Goal: Task Accomplishment & Management: Manage account settings

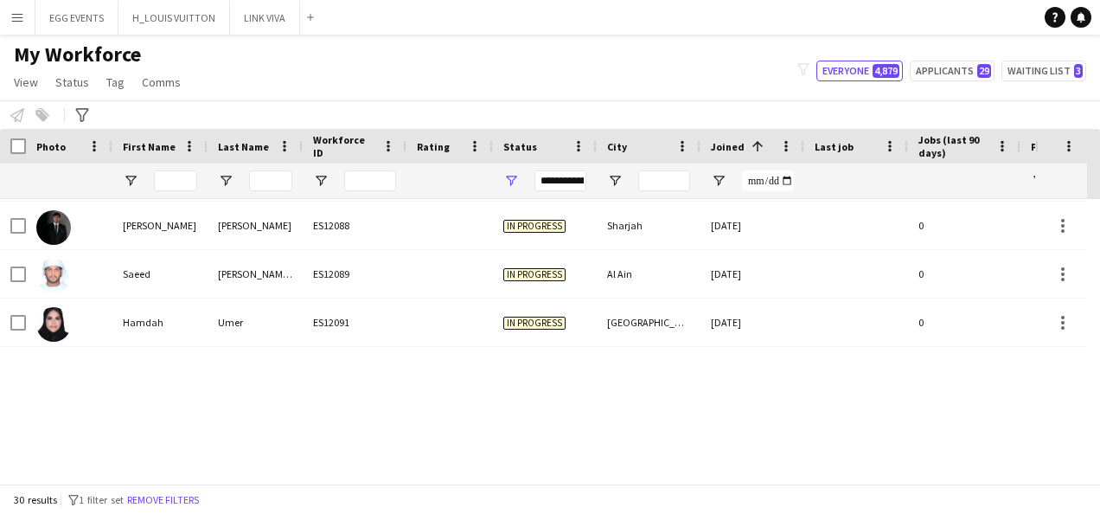
scroll to position [820, 0]
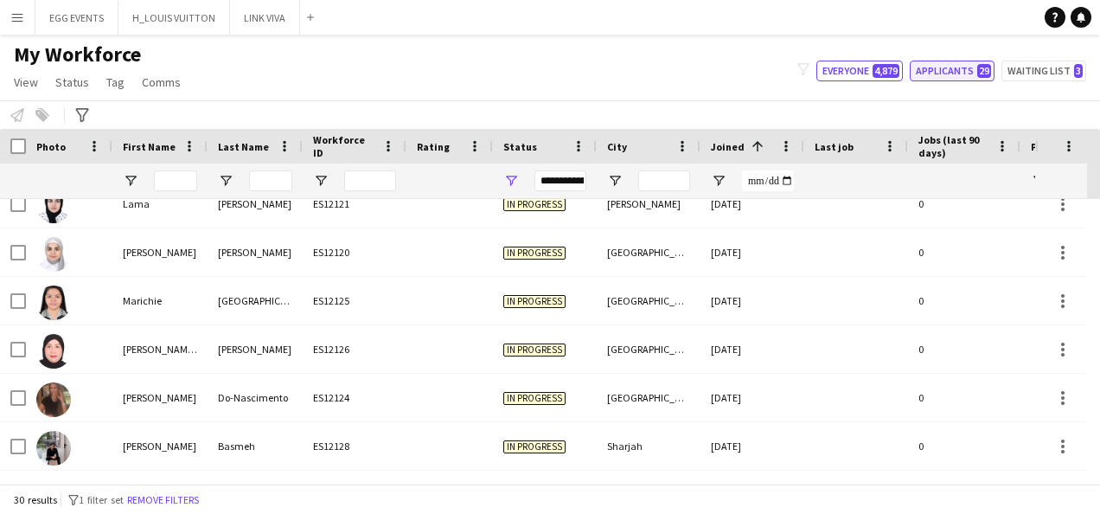
click at [930, 73] on button "Applicants 29" at bounding box center [951, 71] width 85 height 21
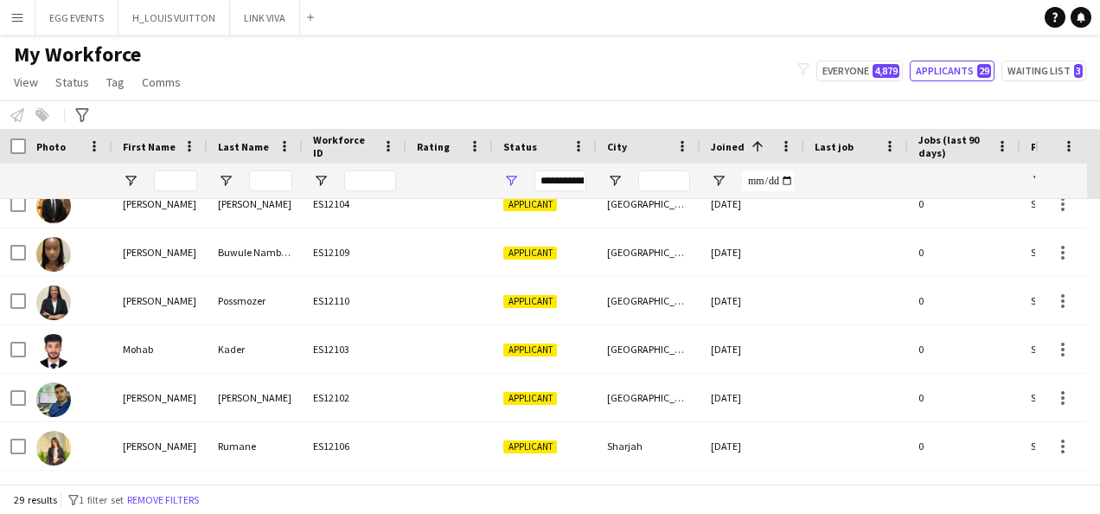
click at [574, 182] on div "**********" at bounding box center [560, 180] width 52 height 21
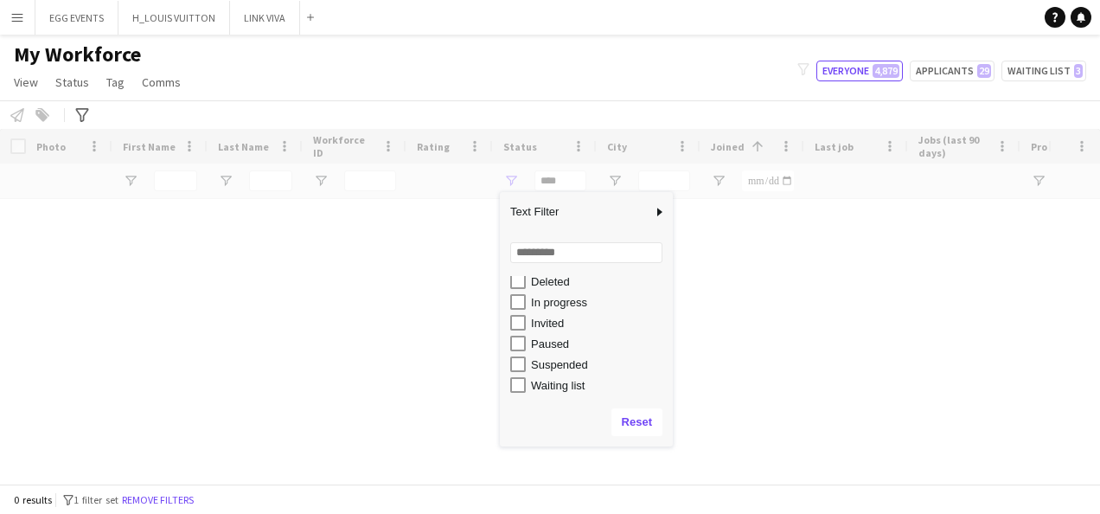
click at [517, 292] on div "In progress" at bounding box center [591, 301] width 163 height 21
type input "**********"
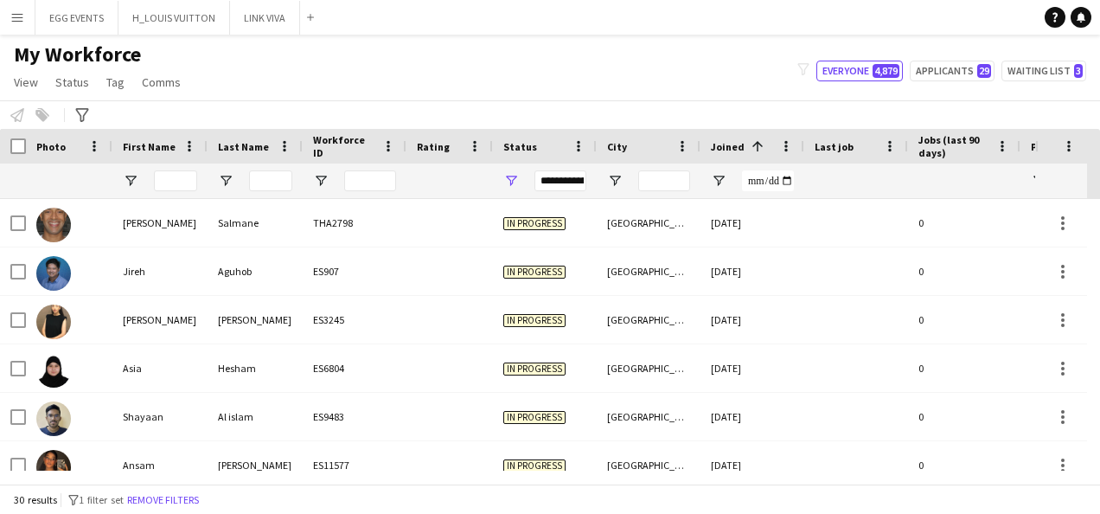
click at [581, 104] on div "Notify workforce Add to tag Select at least one crew to tag him or her. Advance…" at bounding box center [550, 114] width 1100 height 29
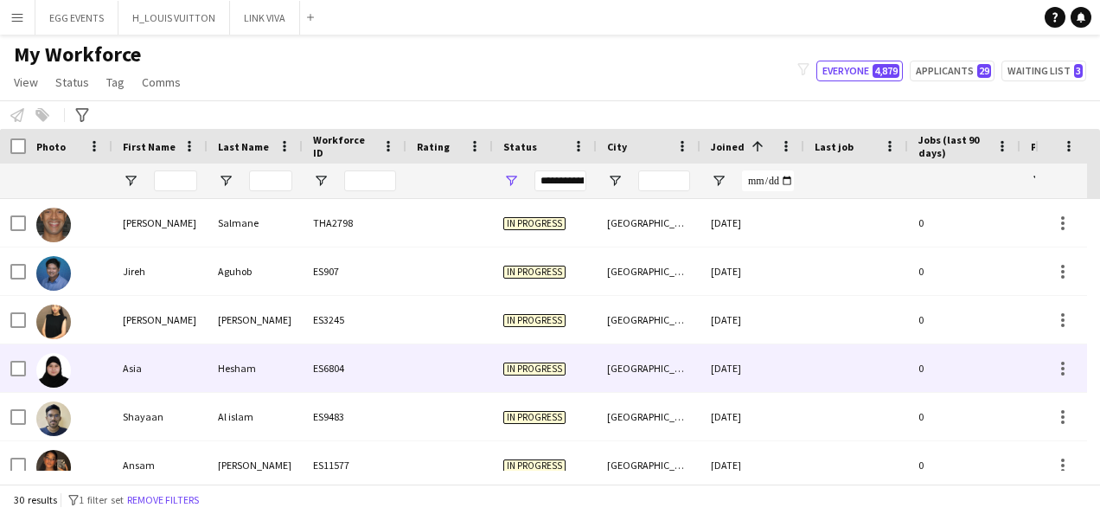
click at [493, 348] on div "In progress" at bounding box center [545, 368] width 104 height 48
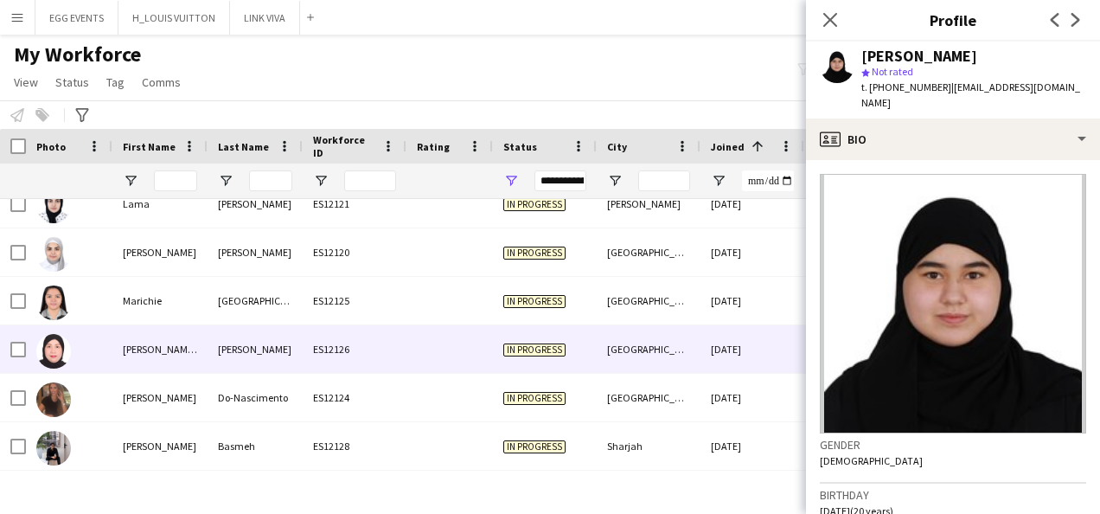
click at [493, 348] on div "In progress" at bounding box center [545, 349] width 104 height 48
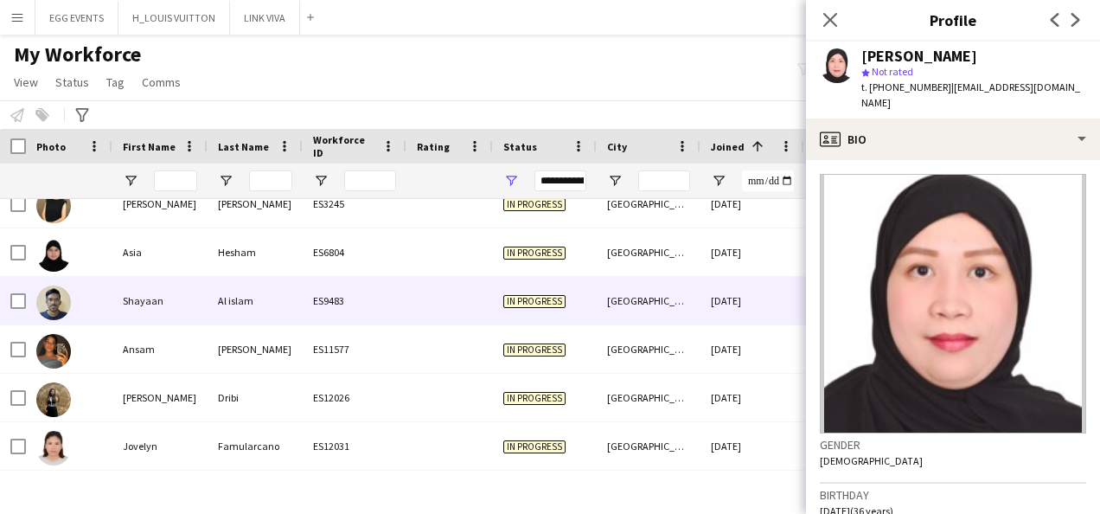
click at [597, 295] on div "[GEOGRAPHIC_DATA]" at bounding box center [649, 301] width 104 height 48
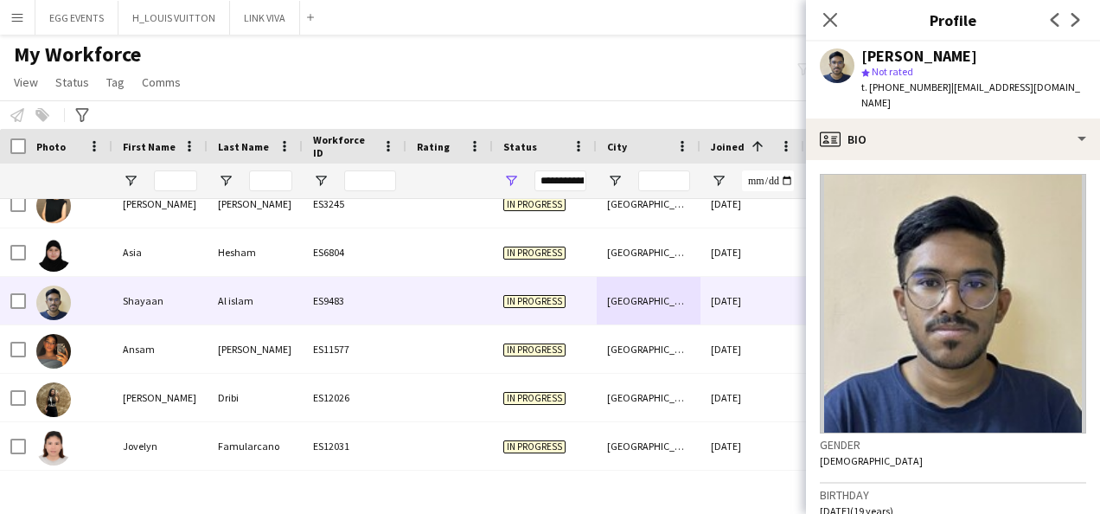
click at [906, 160] on app-crew-profile-bio "Gender [DEMOGRAPHIC_DATA] Birthday [DEMOGRAPHIC_DATA] (19 years) Location [GEOG…" at bounding box center [953, 337] width 294 height 354
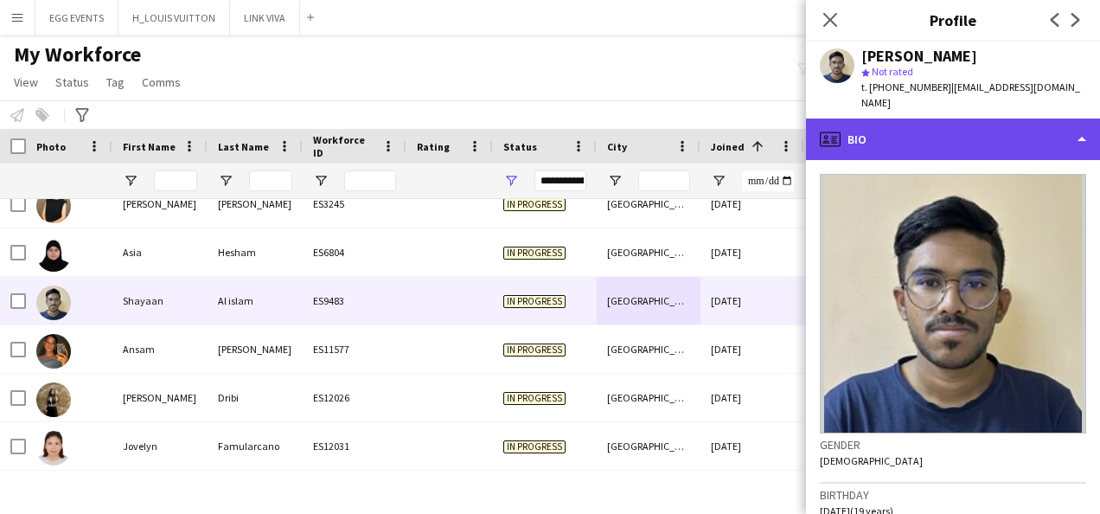
click at [970, 118] on div "profile Bio" at bounding box center [953, 138] width 294 height 41
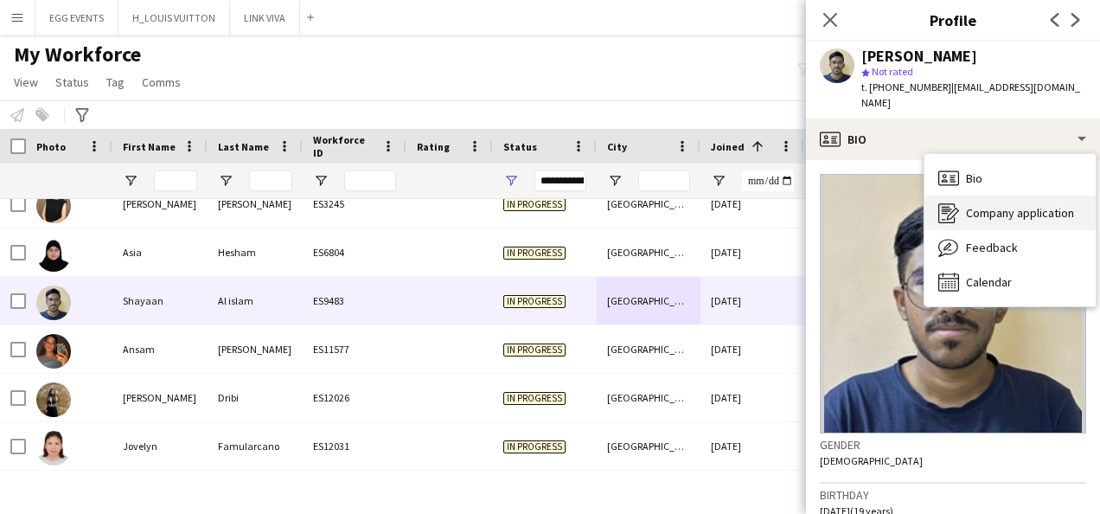
click at [944, 210] on icon at bounding box center [946, 210] width 10 height 1
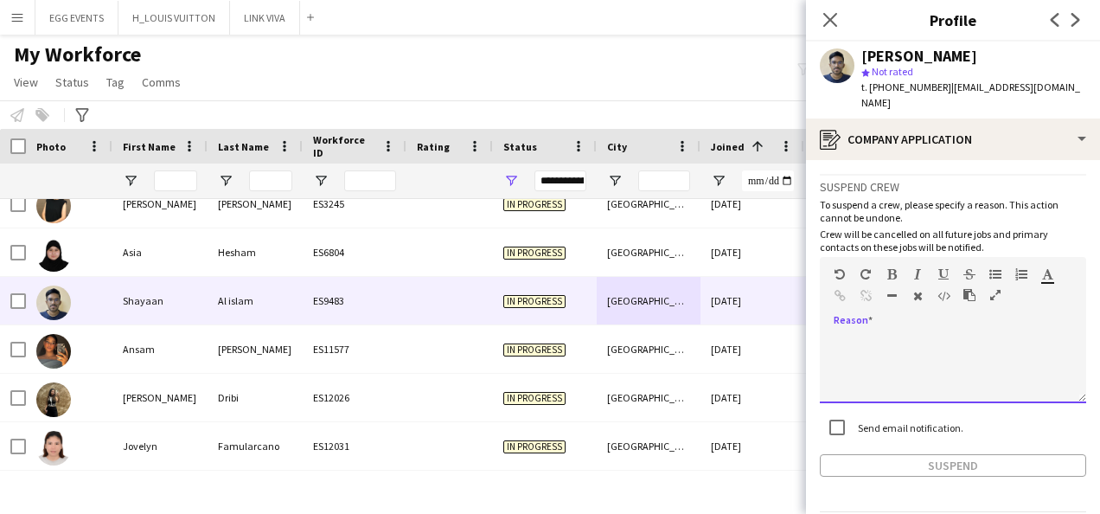
click at [905, 358] on div at bounding box center [953, 368] width 266 height 69
paste div
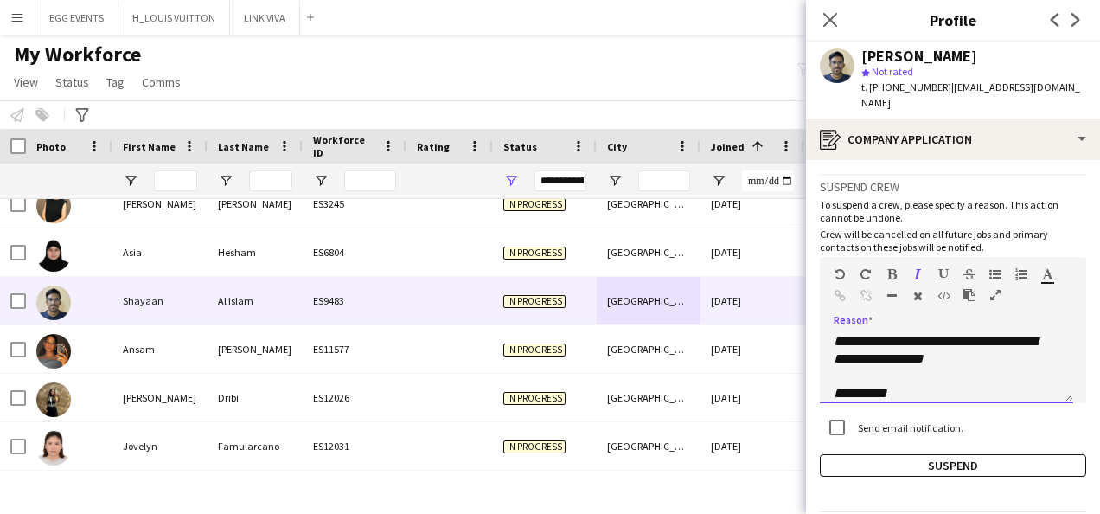
scroll to position [0, 0]
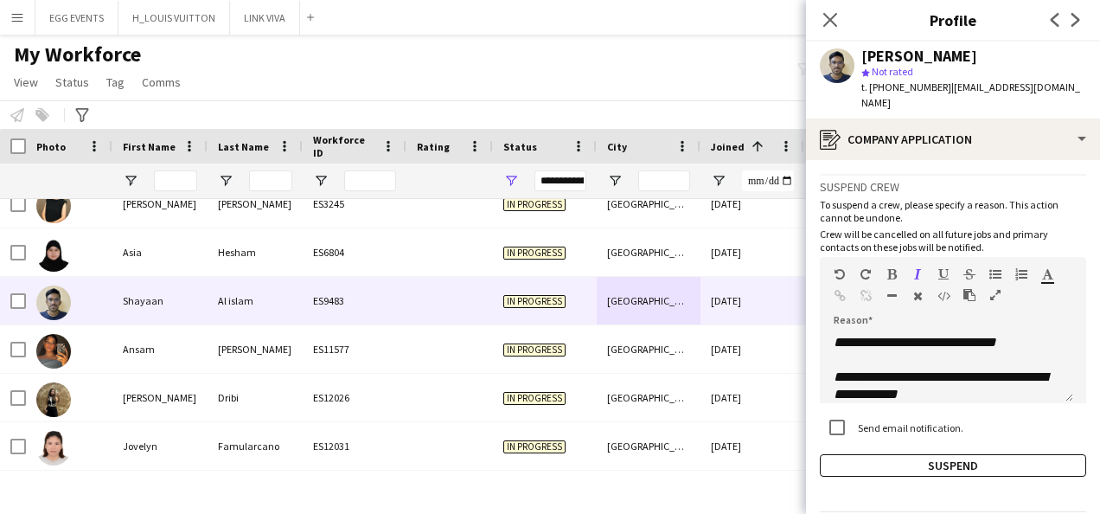
drag, startPoint x: 1000, startPoint y: 55, endPoint x: 855, endPoint y: 46, distance: 145.6
click at [855, 46] on div "[PERSON_NAME] star Not rated t. [PHONE_NUMBER] | [EMAIL_ADDRESS][DOMAIN_NAME]" at bounding box center [953, 79] width 294 height 77
copy div "[PERSON_NAME]"
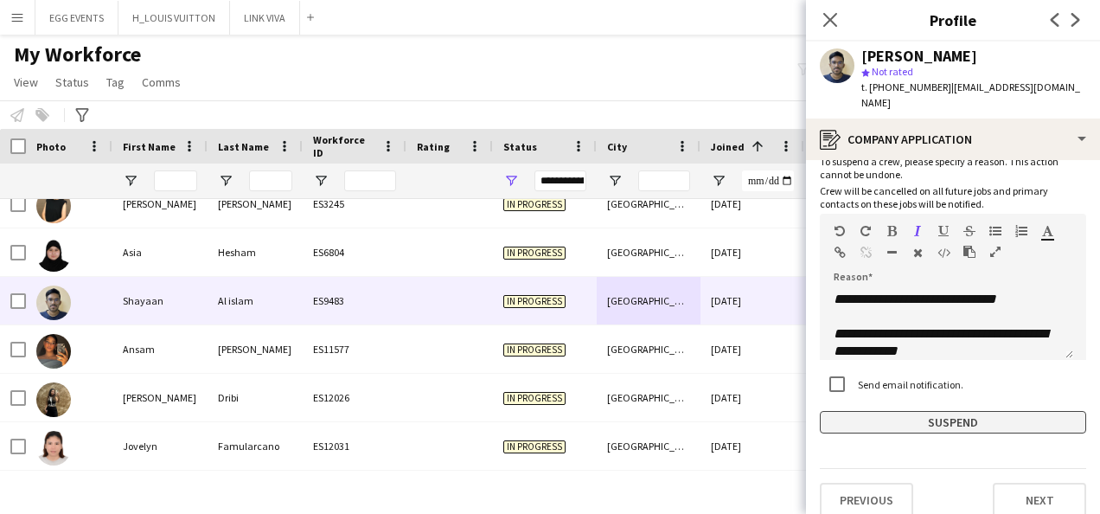
click at [901, 411] on button "Suspend" at bounding box center [953, 422] width 266 height 22
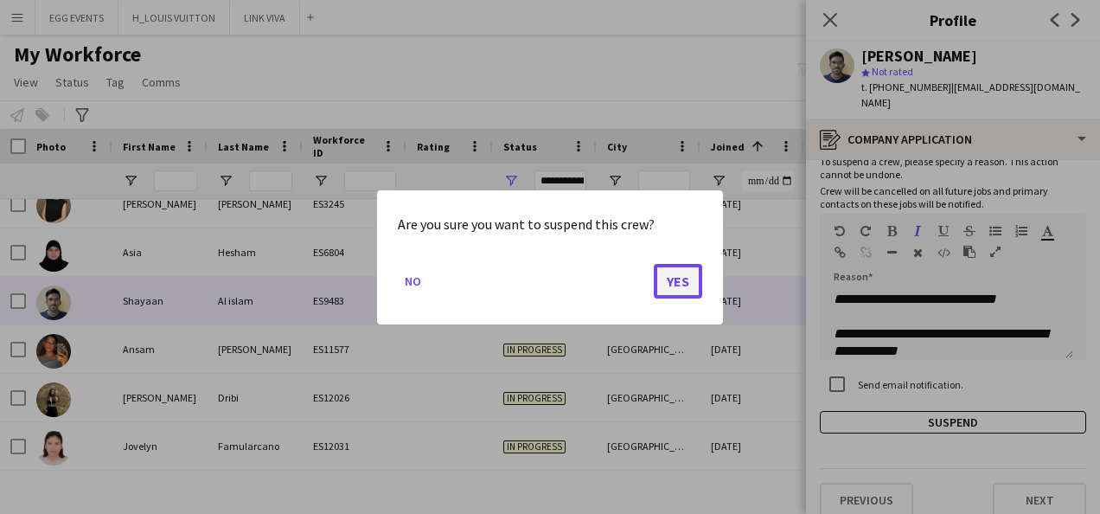
click at [678, 281] on button "Yes" at bounding box center [678, 280] width 48 height 35
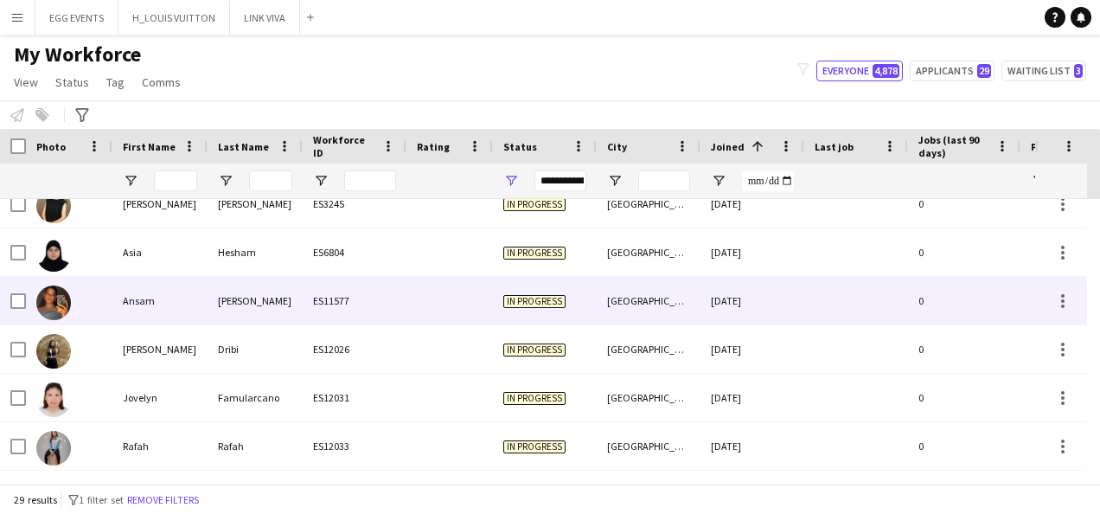
click at [775, 300] on div "[DATE]" at bounding box center [752, 301] width 104 height 48
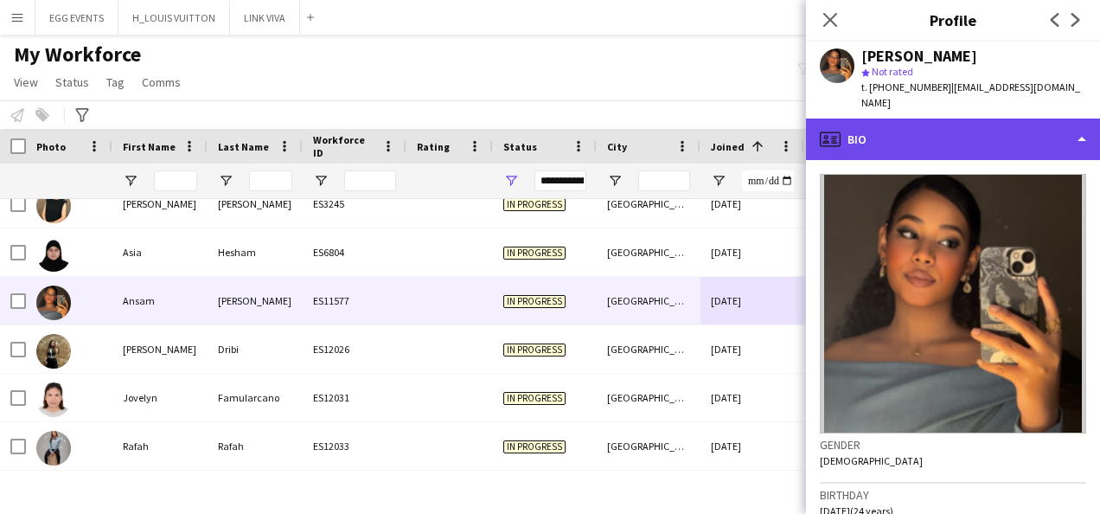
click at [986, 129] on div "profile Bio" at bounding box center [953, 138] width 294 height 41
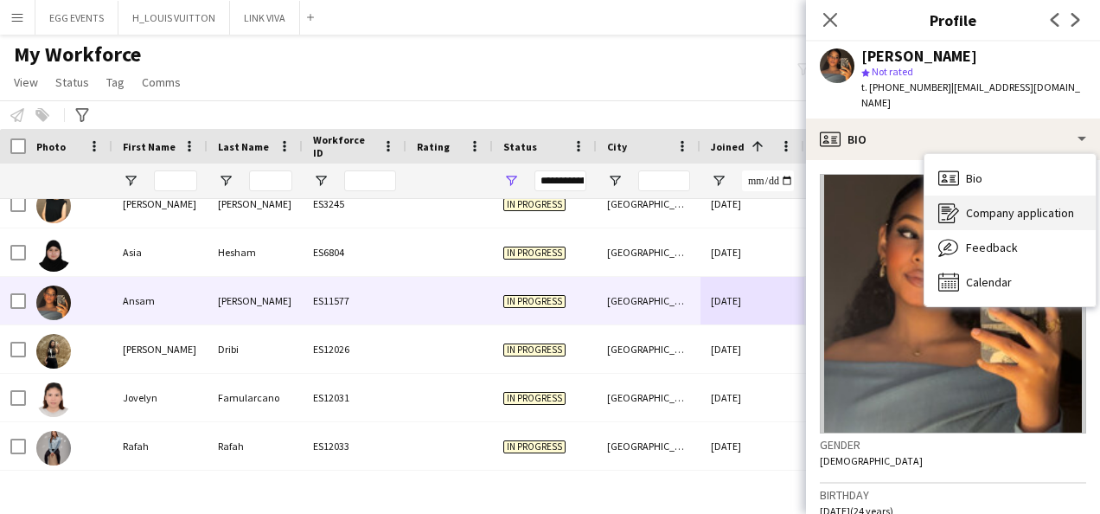
click at [948, 202] on icon "Company application" at bounding box center [948, 212] width 21 height 21
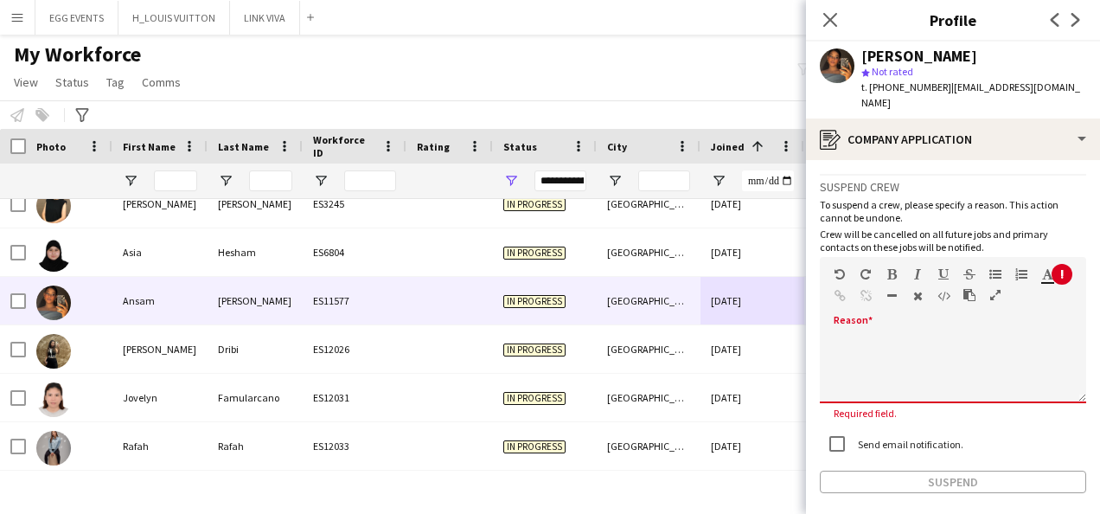
click at [896, 322] on div at bounding box center [953, 362] width 266 height 81
paste div
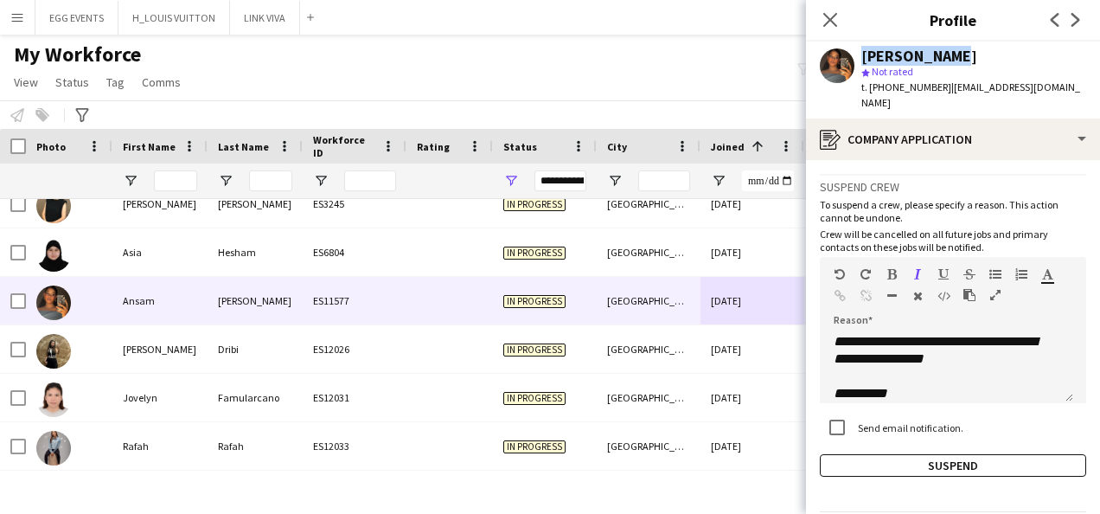
drag, startPoint x: 975, startPoint y: 58, endPoint x: 854, endPoint y: 51, distance: 121.2
click at [854, 51] on div "[PERSON_NAME] star Not rated t. [PHONE_NUMBER] | [EMAIL_ADDRESS][DOMAIN_NAME]" at bounding box center [953, 79] width 294 height 77
copy div "[PERSON_NAME]"
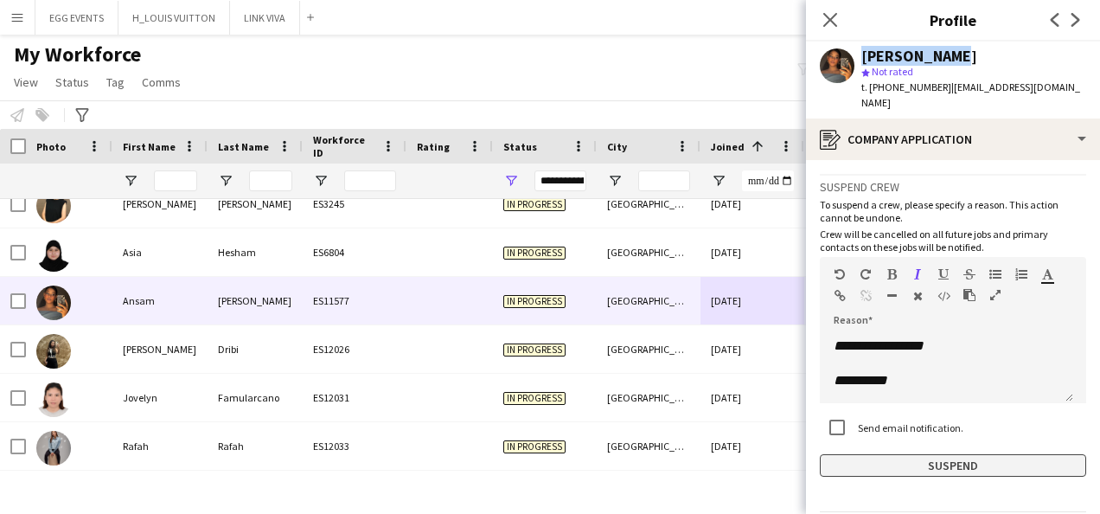
click at [841, 454] on button "Suspend" at bounding box center [953, 465] width 266 height 22
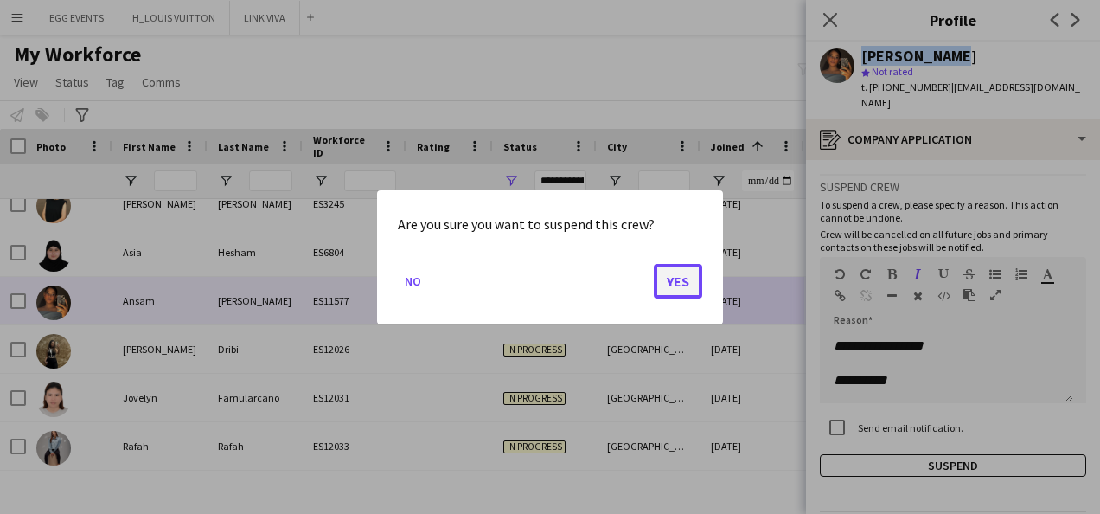
click at [686, 284] on button "Yes" at bounding box center [678, 280] width 48 height 35
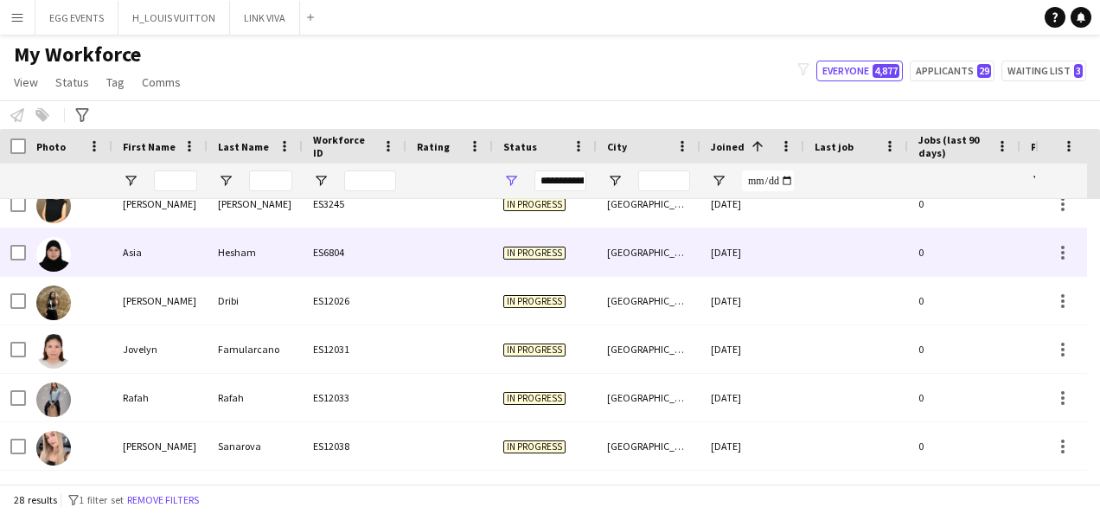
click at [782, 268] on div "[DATE]" at bounding box center [752, 252] width 104 height 48
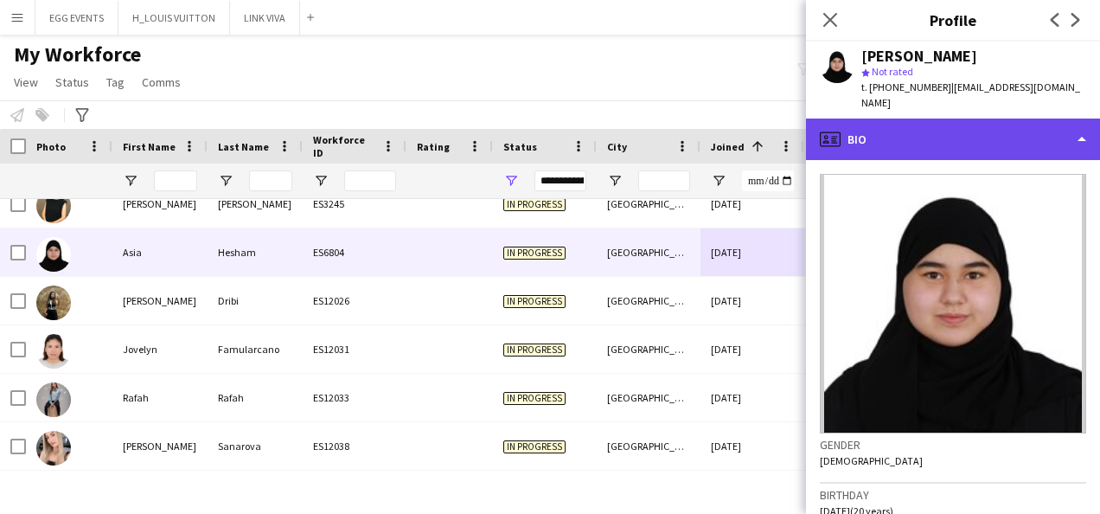
click at [984, 119] on div "profile Bio" at bounding box center [953, 138] width 294 height 41
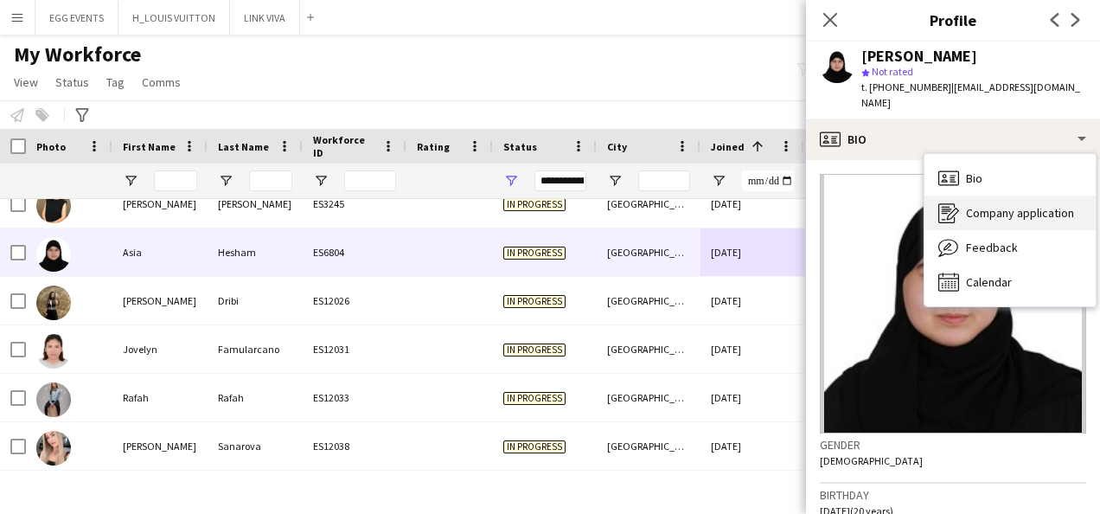
click at [961, 195] on div "Company application Company application" at bounding box center [1009, 212] width 171 height 35
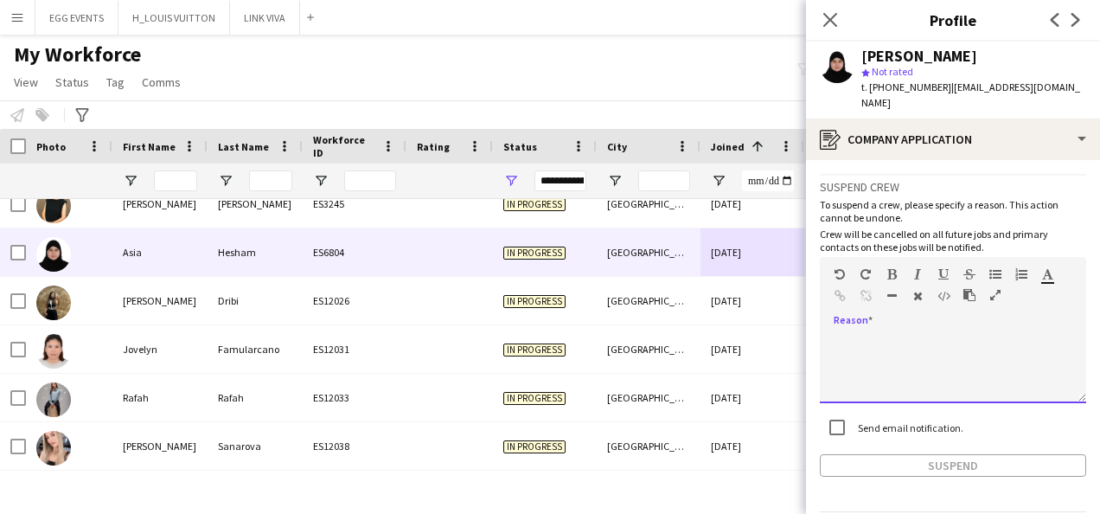
click at [892, 334] on div at bounding box center [953, 368] width 266 height 69
paste div
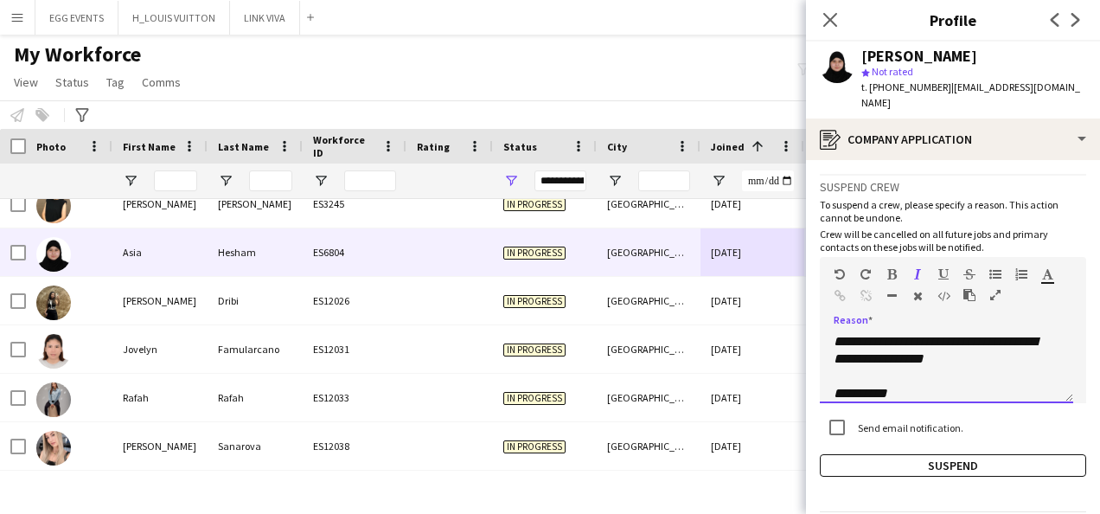
scroll to position [0, 0]
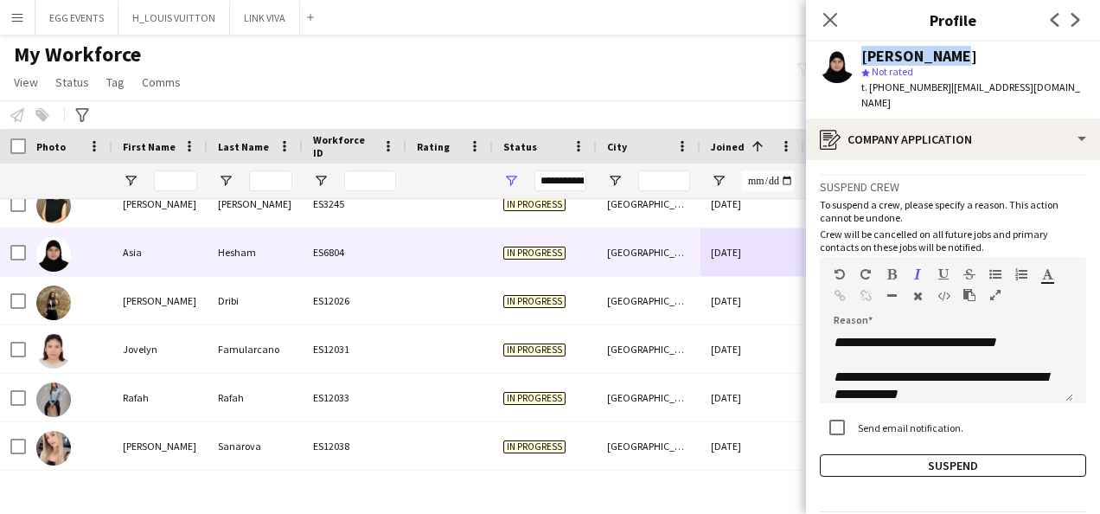
drag, startPoint x: 972, startPoint y: 52, endPoint x: 839, endPoint y: 45, distance: 133.3
click at [839, 45] on div "Asia Hesham star Not rated t. [PHONE_NUMBER] | [EMAIL_ADDRESS][DOMAIN_NAME]" at bounding box center [953, 79] width 294 height 77
copy div "[PERSON_NAME]"
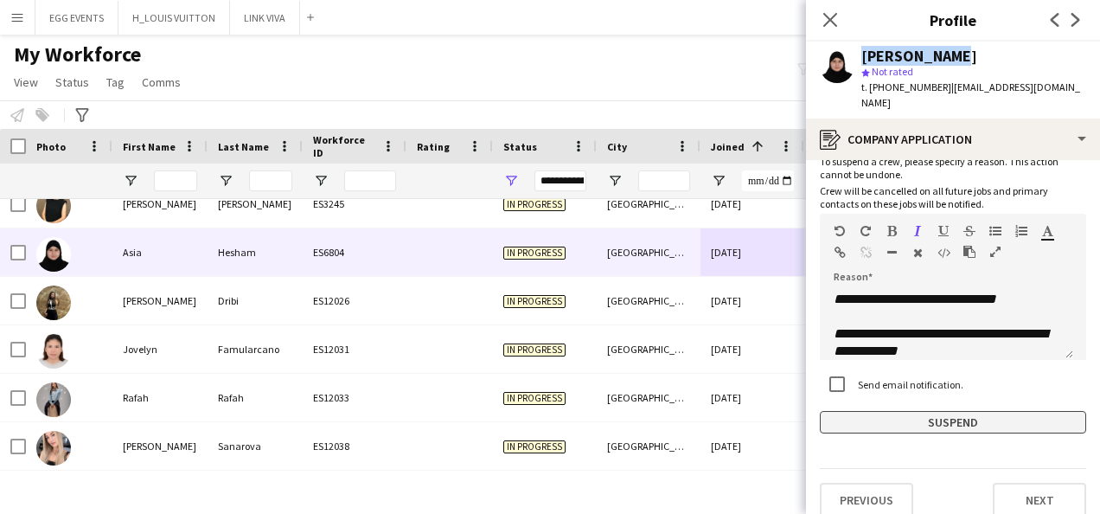
click at [839, 411] on button "Suspend" at bounding box center [953, 422] width 266 height 22
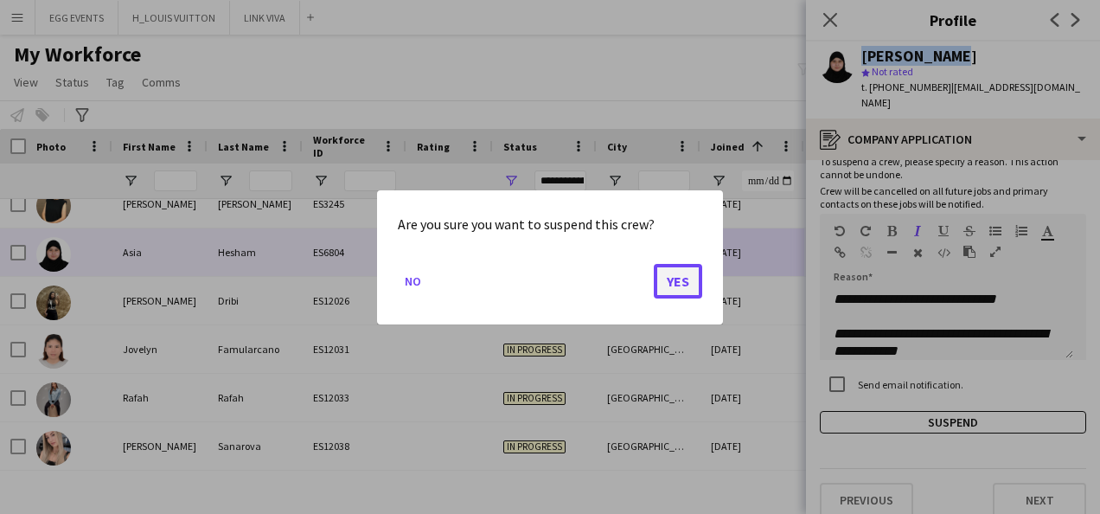
click at [664, 271] on button "Yes" at bounding box center [678, 280] width 48 height 35
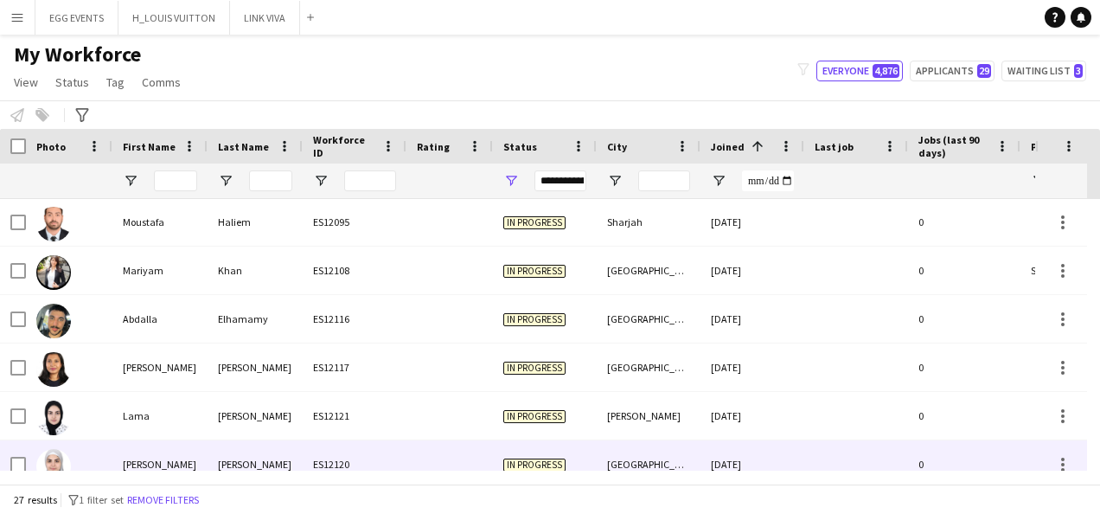
scroll to position [866, 0]
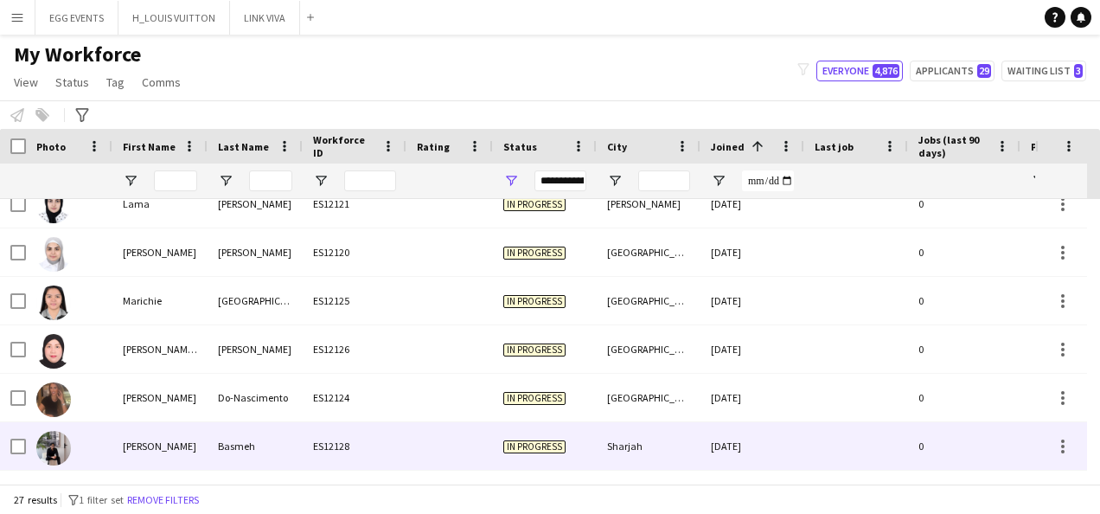
click at [661, 444] on div "Sharjah" at bounding box center [649, 446] width 104 height 48
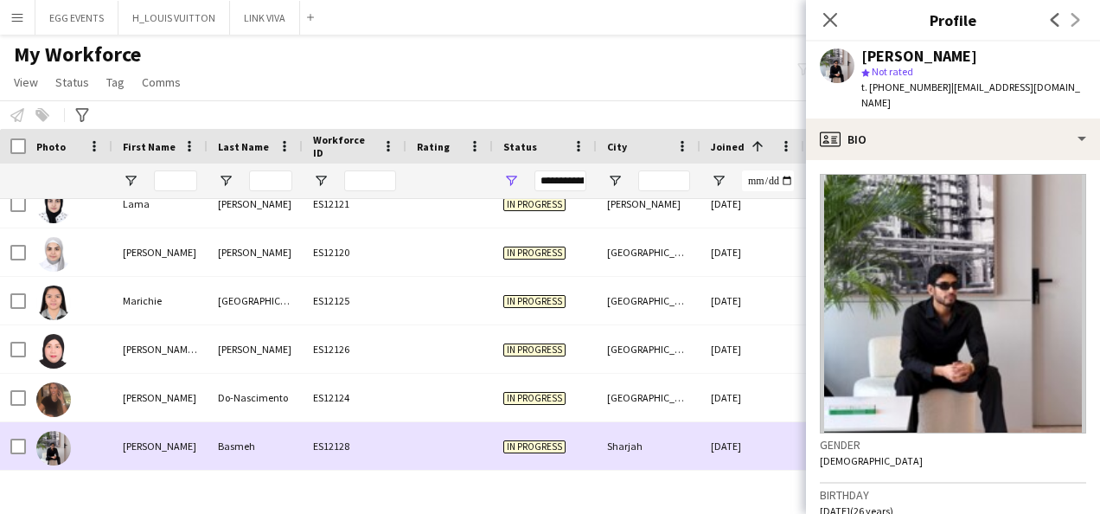
click at [661, 444] on div "Sharjah" at bounding box center [649, 446] width 104 height 48
